Goal: Task Accomplishment & Management: Manage account settings

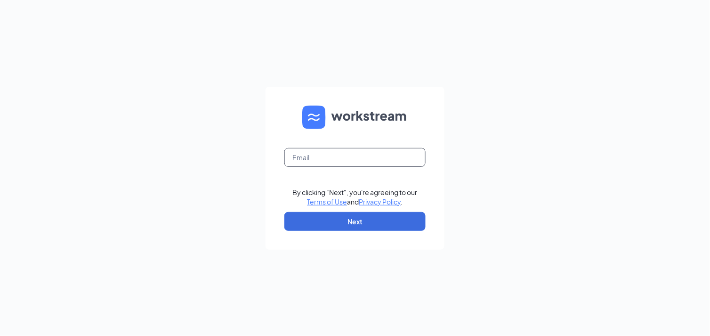
click at [320, 154] on input "text" at bounding box center [354, 157] width 141 height 19
type input "linda@theomgroup.net"
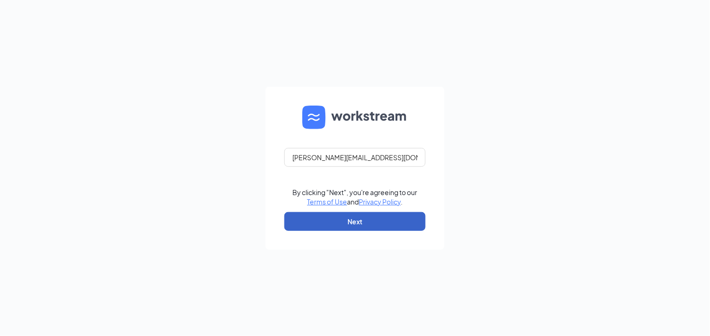
click at [332, 216] on button "Next" at bounding box center [354, 221] width 141 height 19
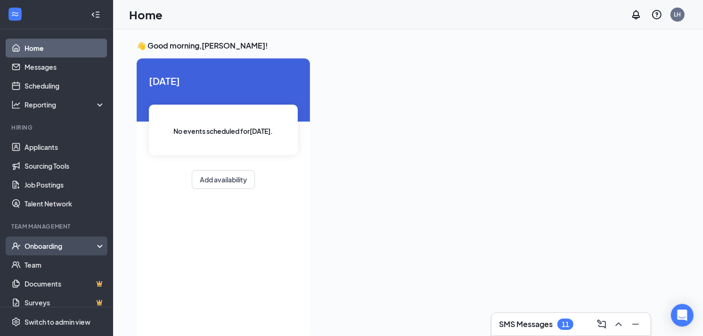
click at [91, 244] on div "Onboarding" at bounding box center [56, 245] width 113 height 19
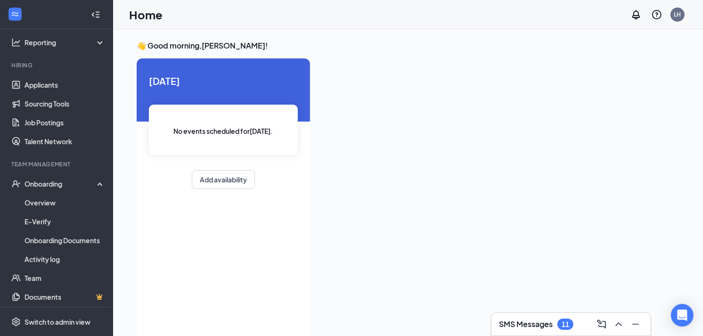
scroll to position [83, 0]
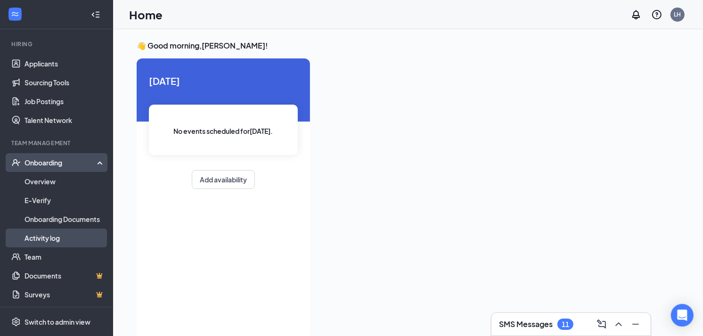
click at [63, 236] on link "Activity log" at bounding box center [64, 237] width 81 height 19
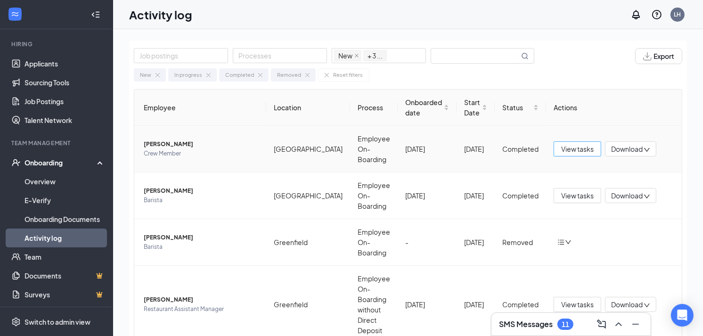
click at [581, 144] on span "View tasks" at bounding box center [577, 149] width 32 height 10
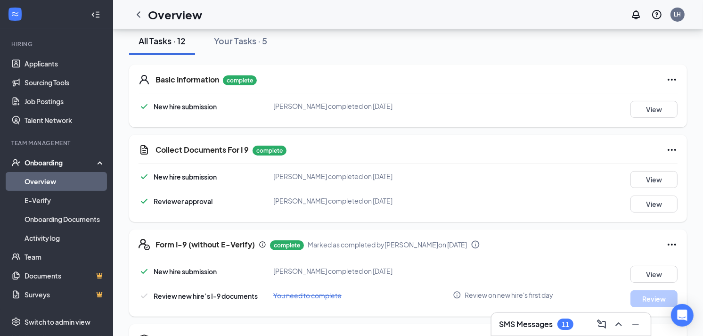
scroll to position [125, 0]
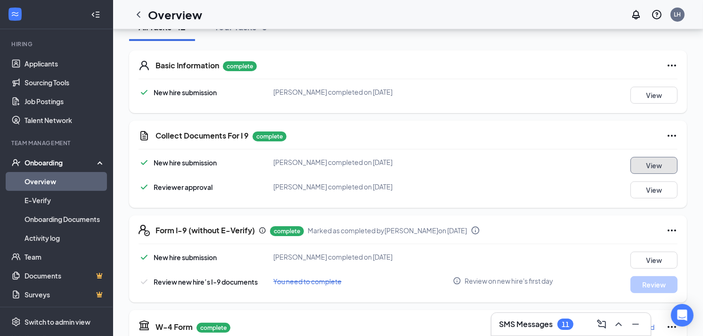
click at [655, 167] on button "View" at bounding box center [653, 165] width 47 height 17
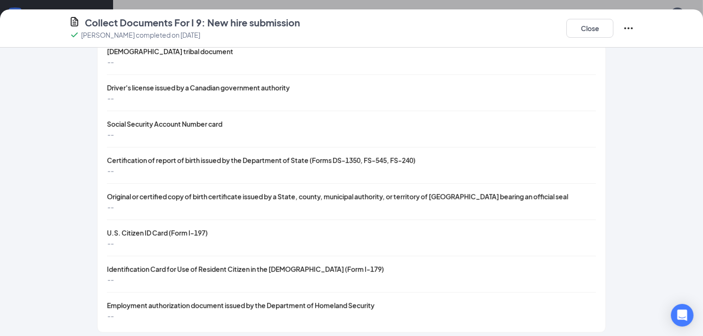
scroll to position [366, 0]
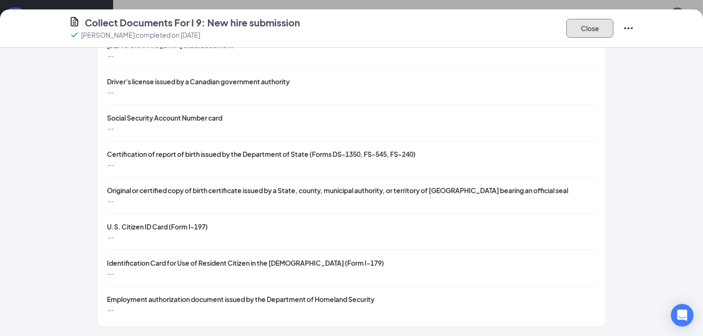
click at [593, 27] on button "Close" at bounding box center [589, 28] width 47 height 19
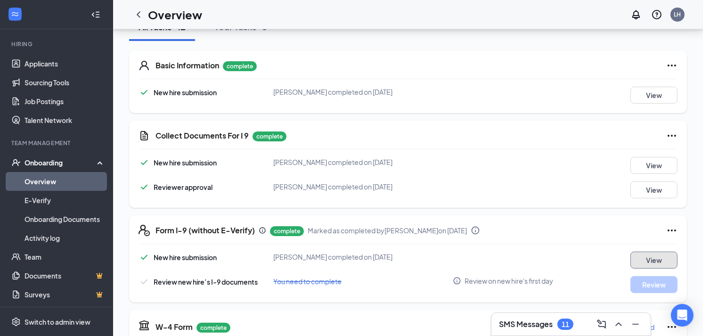
click at [658, 258] on button "View" at bounding box center [653, 260] width 47 height 17
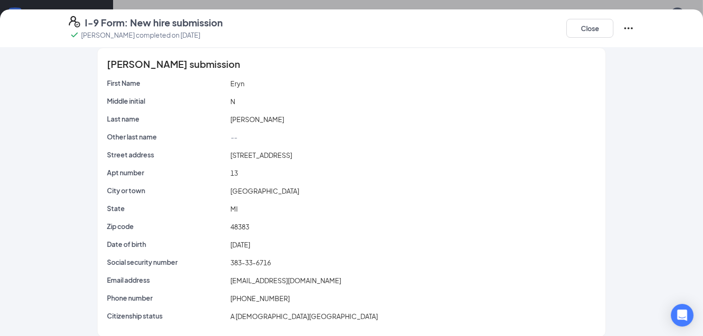
scroll to position [0, 0]
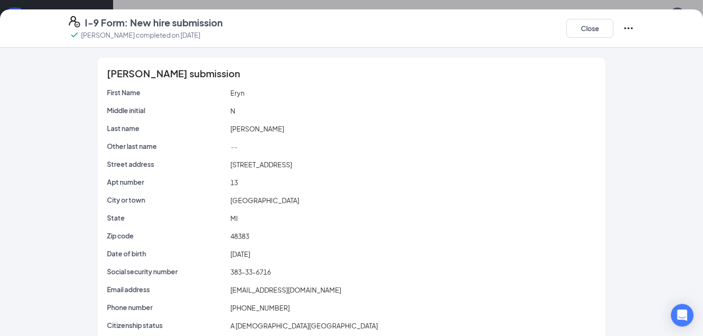
click at [627, 27] on icon "Ellipses" at bounding box center [628, 28] width 11 height 11
click at [592, 22] on button "Close" at bounding box center [589, 28] width 47 height 19
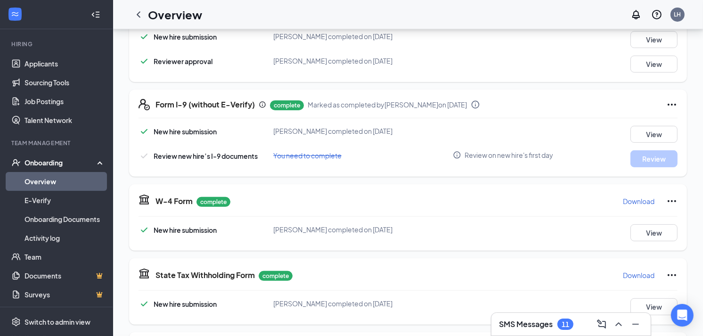
click at [592, 22] on div "I-9 Form: New hire submission Eryn N Myers-Ball completed on Sep 7, 2025 Close …" at bounding box center [351, 168] width 703 height 336
click at [667, 104] on icon "Ellipses" at bounding box center [671, 104] width 11 height 11
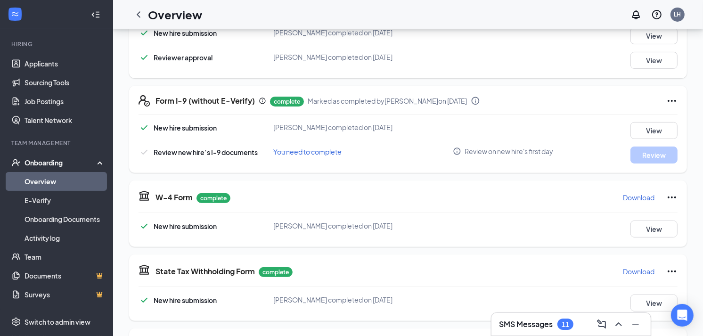
scroll to position [245, 0]
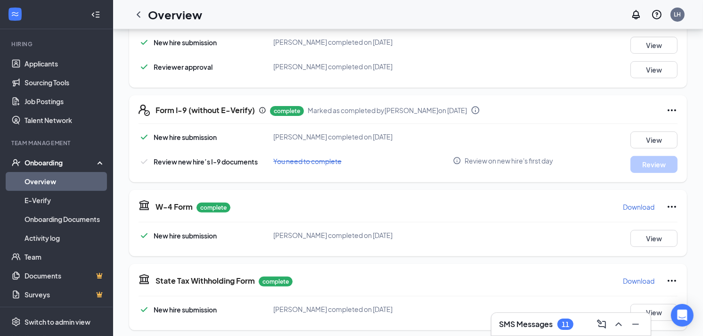
click at [671, 108] on icon "Ellipses" at bounding box center [671, 110] width 11 height 11
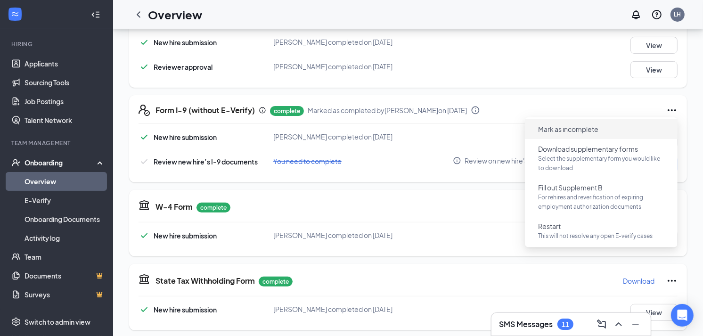
click at [599, 129] on button "Mark as incomplete" at bounding box center [567, 129] width 75 height 15
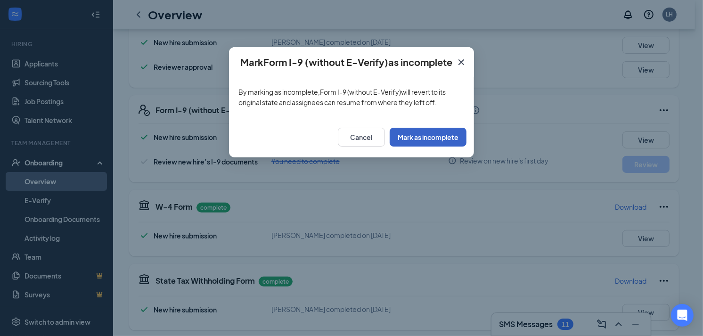
click at [437, 137] on button "Mark as incomplete" at bounding box center [428, 137] width 77 height 19
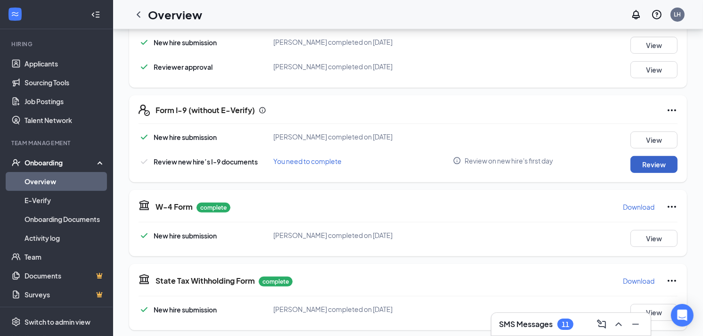
click at [649, 164] on button "Review" at bounding box center [653, 164] width 47 height 17
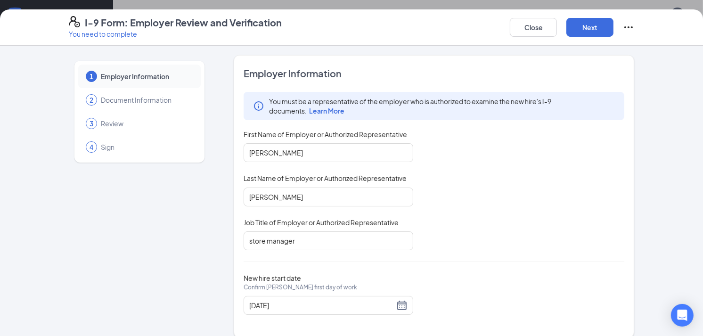
click at [649, 164] on div "1 Employer Information 2 Document Information 3 Review 4 Sign Employer Informat…" at bounding box center [351, 191] width 703 height 290
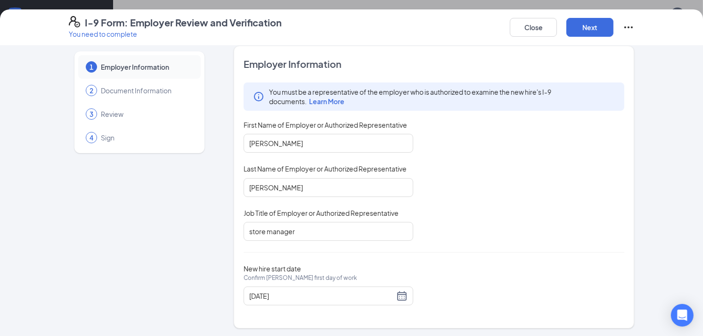
scroll to position [11, 0]
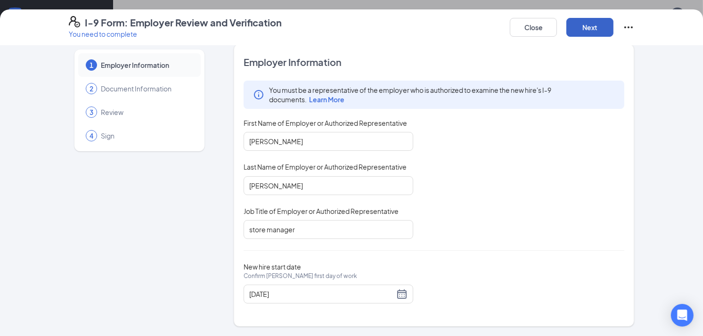
click at [580, 25] on button "Next" at bounding box center [589, 27] width 47 height 19
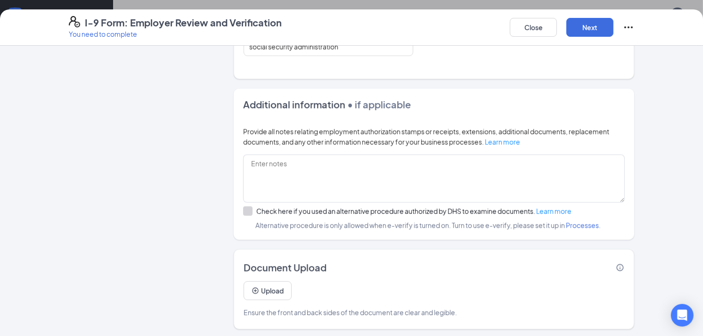
scroll to position [558, 0]
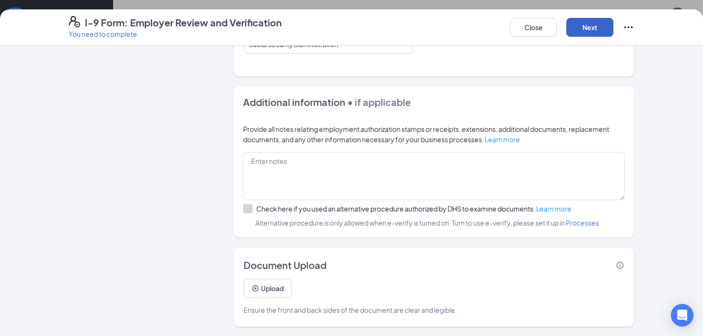
click at [594, 22] on button "Next" at bounding box center [589, 27] width 47 height 19
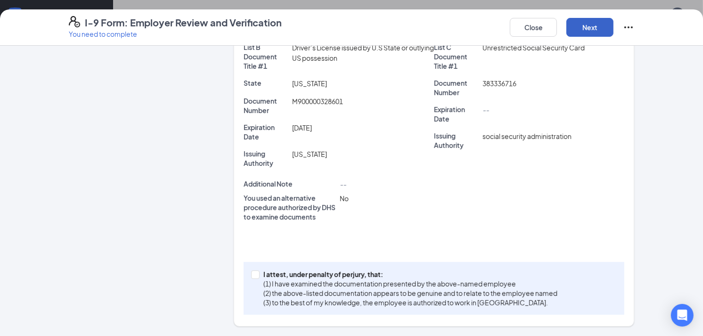
scroll to position [215, 0]
click at [251, 273] on input "I attest, under penalty of perjury, that: (1) I have examined the documentation…" at bounding box center [254, 274] width 7 height 7
checkbox input "true"
click at [603, 26] on button "Next" at bounding box center [589, 27] width 47 height 19
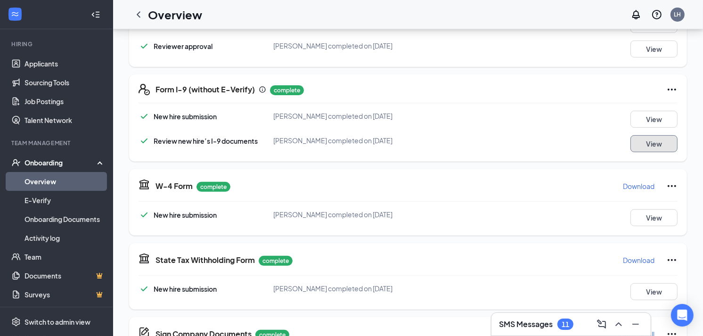
scroll to position [238, 0]
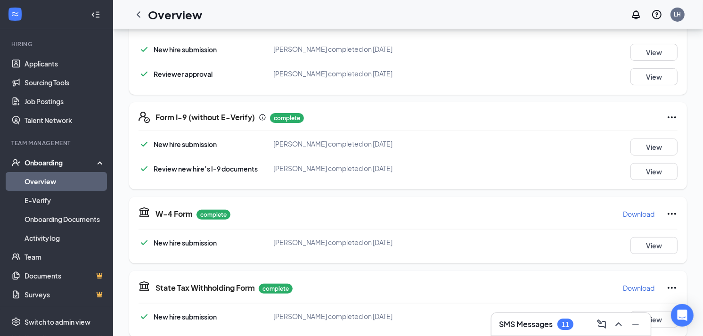
click at [668, 118] on icon "Ellipses" at bounding box center [671, 117] width 11 height 11
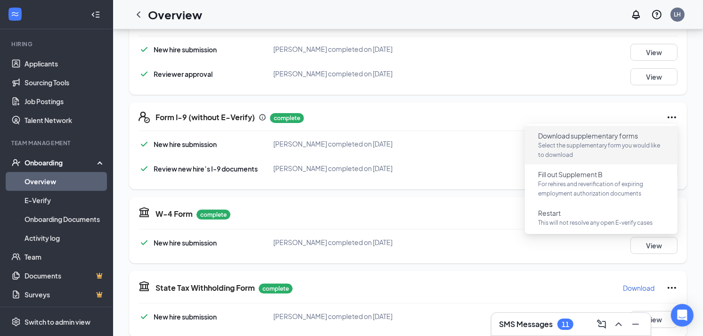
click at [641, 145] on p "Select the supplementary form you would like to download" at bounding box center [601, 150] width 126 height 19
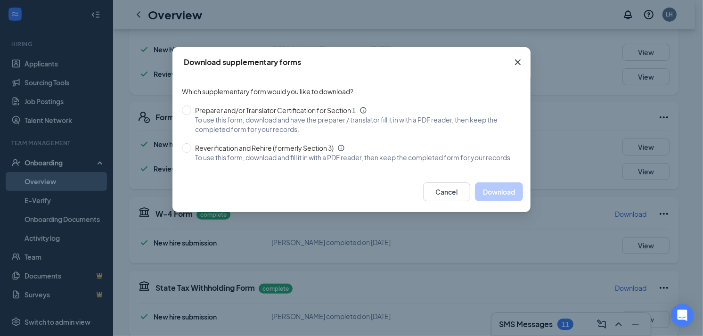
click at [515, 60] on icon "Cross" at bounding box center [517, 62] width 11 height 11
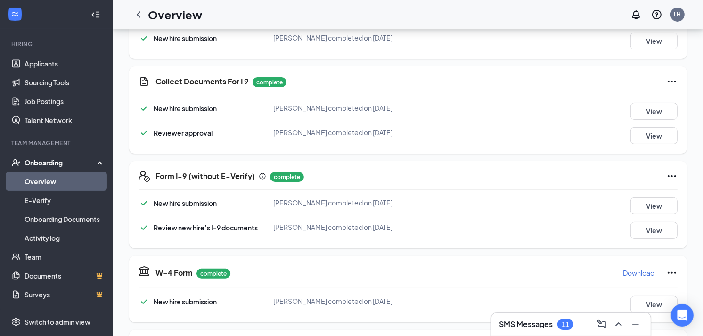
scroll to position [176, 0]
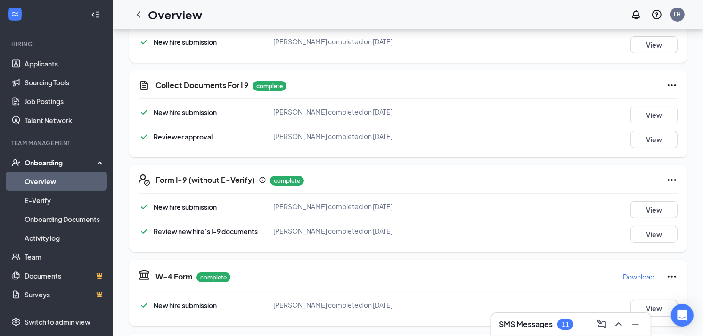
click at [669, 83] on icon "Ellipses" at bounding box center [671, 85] width 11 height 11
click at [620, 139] on div "View" at bounding box center [643, 139] width 67 height 17
click at [644, 136] on button "View" at bounding box center [653, 139] width 47 height 17
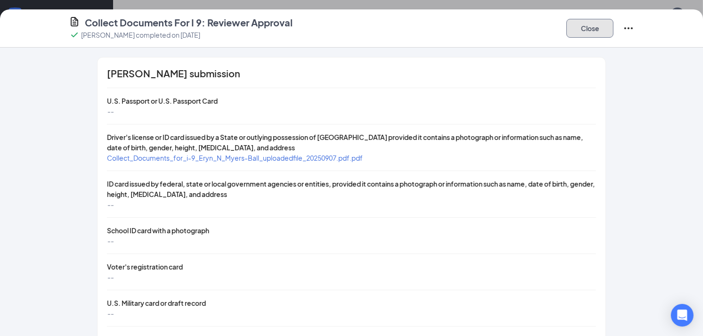
click at [591, 26] on button "Close" at bounding box center [589, 28] width 47 height 19
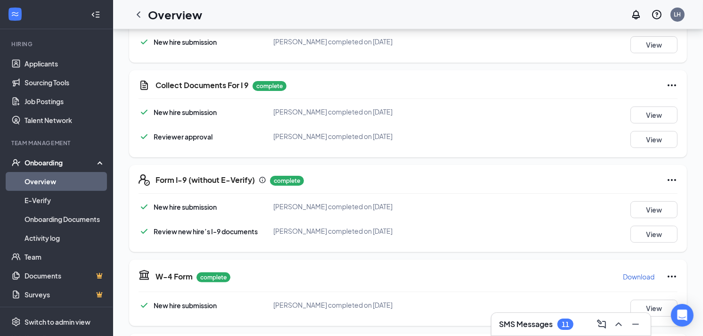
click at [672, 176] on icon "Ellipses" at bounding box center [671, 179] width 11 height 11
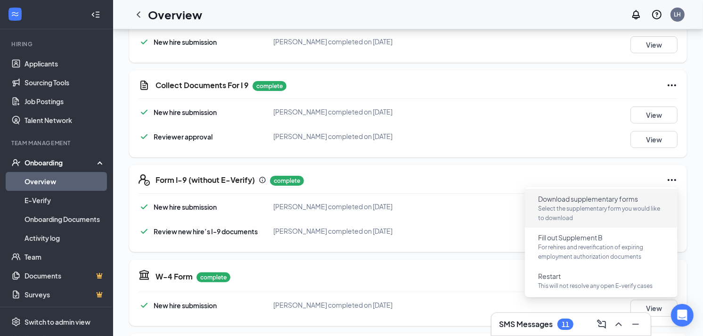
click at [634, 201] on span "Download supplementary forms" at bounding box center [588, 198] width 100 height 9
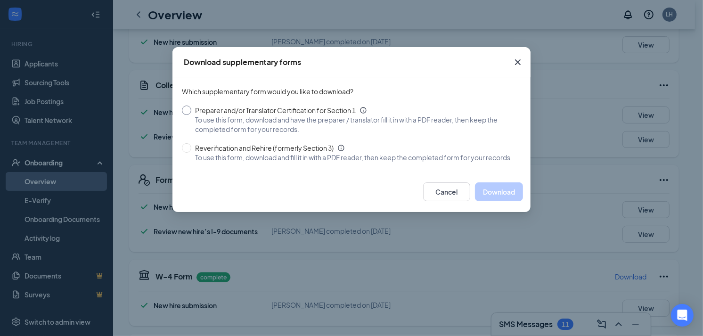
click at [184, 108] on input "Preparer and/or Translator Certification for Section 1 To use this form, downlo…" at bounding box center [186, 110] width 9 height 9
radio input "true"
click at [497, 200] on button "Download" at bounding box center [499, 191] width 48 height 19
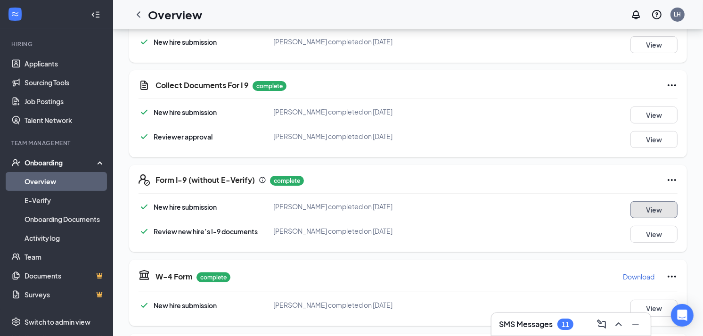
click at [653, 209] on button "View" at bounding box center [653, 209] width 47 height 17
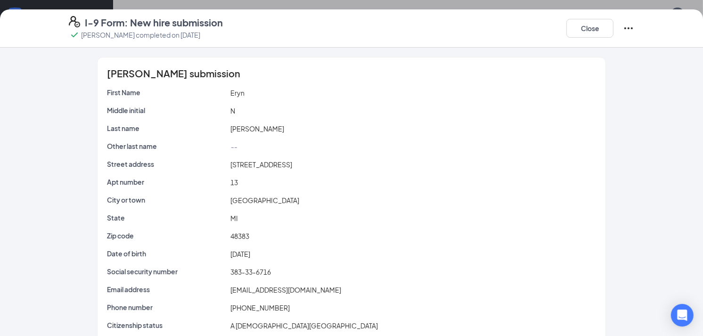
click at [626, 29] on icon "Ellipses" at bounding box center [628, 28] width 11 height 11
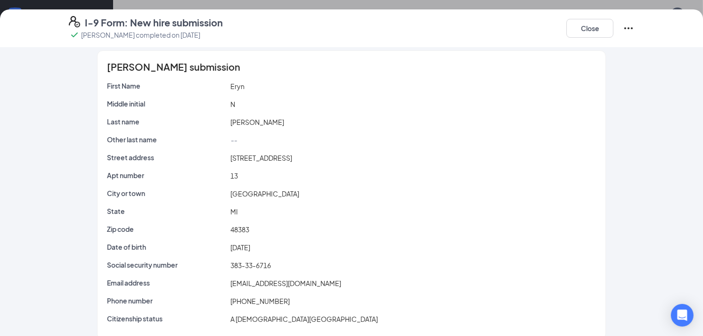
scroll to position [0, 0]
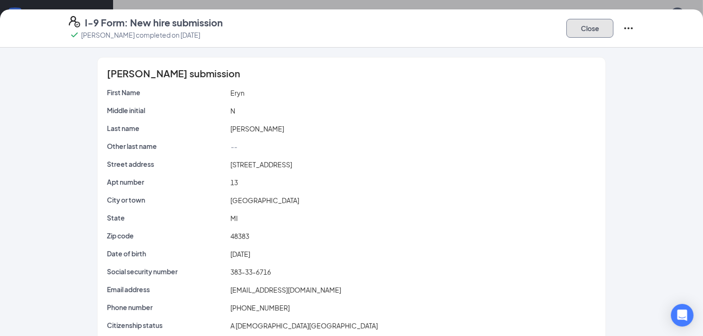
click at [588, 27] on button "Close" at bounding box center [589, 28] width 47 height 19
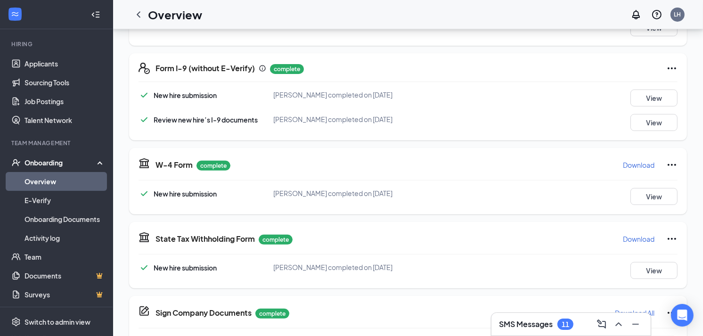
click at [674, 66] on icon "Ellipses" at bounding box center [671, 68] width 11 height 11
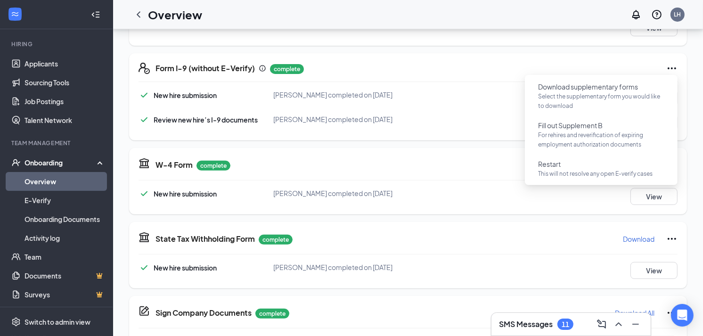
click at [492, 100] on div "New hire submission Eryn N Myers-Ball completed on Sep 7, 2025 View" at bounding box center [407, 97] width 539 height 17
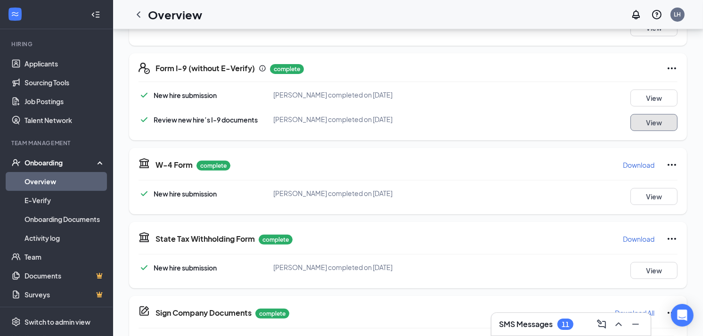
click at [643, 123] on button "View" at bounding box center [653, 122] width 47 height 17
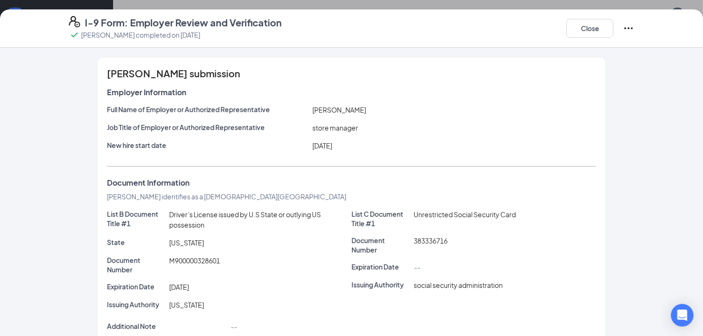
click at [630, 29] on icon "Ellipses" at bounding box center [628, 28] width 11 height 11
click at [583, 25] on button "Close" at bounding box center [589, 28] width 47 height 19
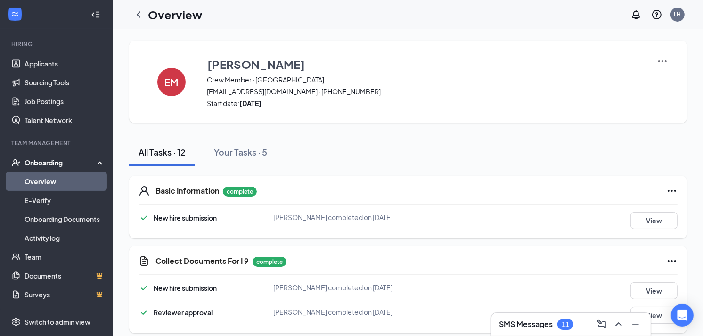
click at [656, 60] on div "EM Eryn Myers-Ball Crew Member · White Lake erynmb11@gmail.com · (248) 384-4838…" at bounding box center [408, 82] width 558 height 82
click at [658, 60] on img at bounding box center [662, 61] width 11 height 11
click at [660, 76] on span "View details" at bounding box center [661, 77] width 37 height 10
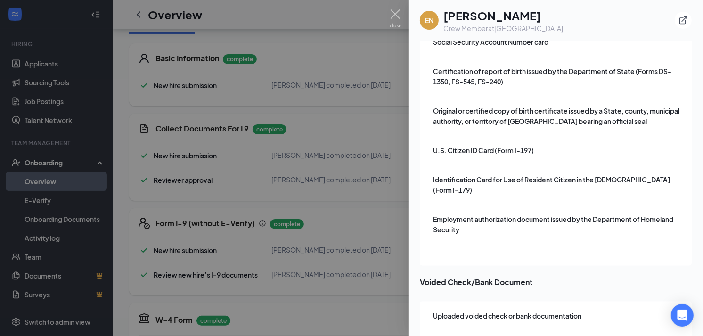
scroll to position [1724, 0]
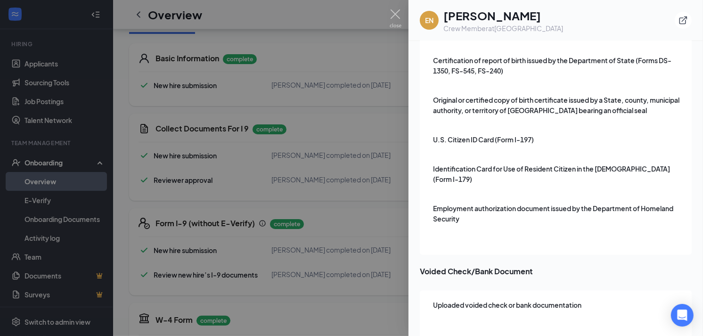
click at [366, 13] on div at bounding box center [351, 168] width 703 height 336
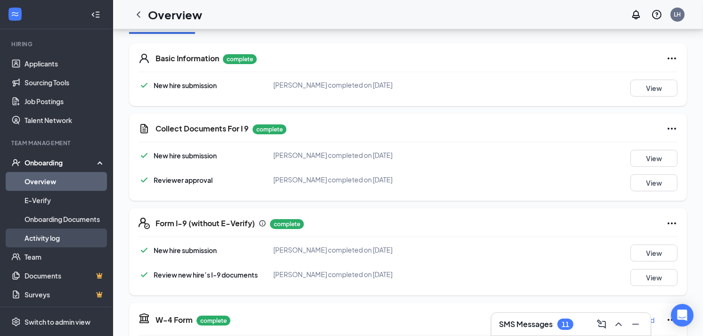
click at [55, 236] on link "Activity log" at bounding box center [64, 237] width 81 height 19
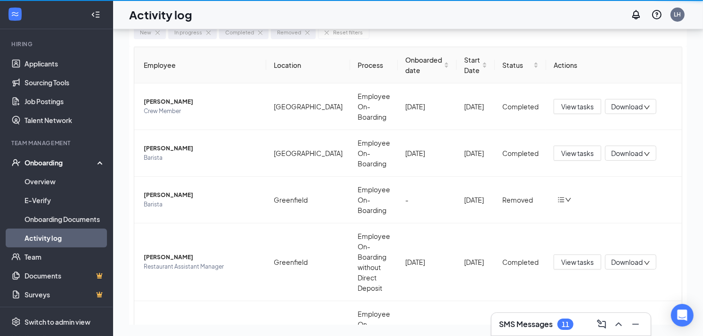
scroll to position [42, 0]
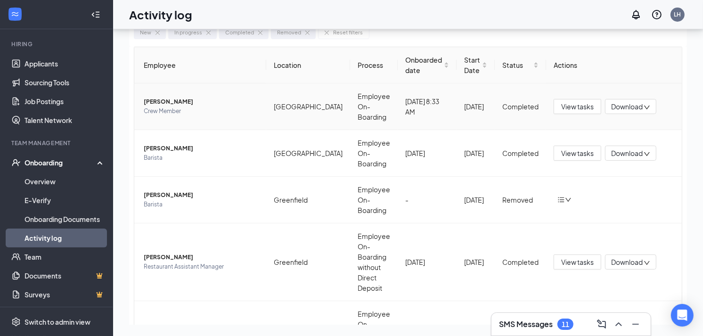
click at [643, 104] on icon "down" at bounding box center [646, 107] width 7 height 7
click at [589, 142] on div "Download files" at bounding box center [579, 135] width 73 height 11
click at [613, 102] on span "Download" at bounding box center [627, 107] width 32 height 10
click at [589, 142] on div "Download files" at bounding box center [579, 135] width 73 height 11
